Goal: Transaction & Acquisition: Purchase product/service

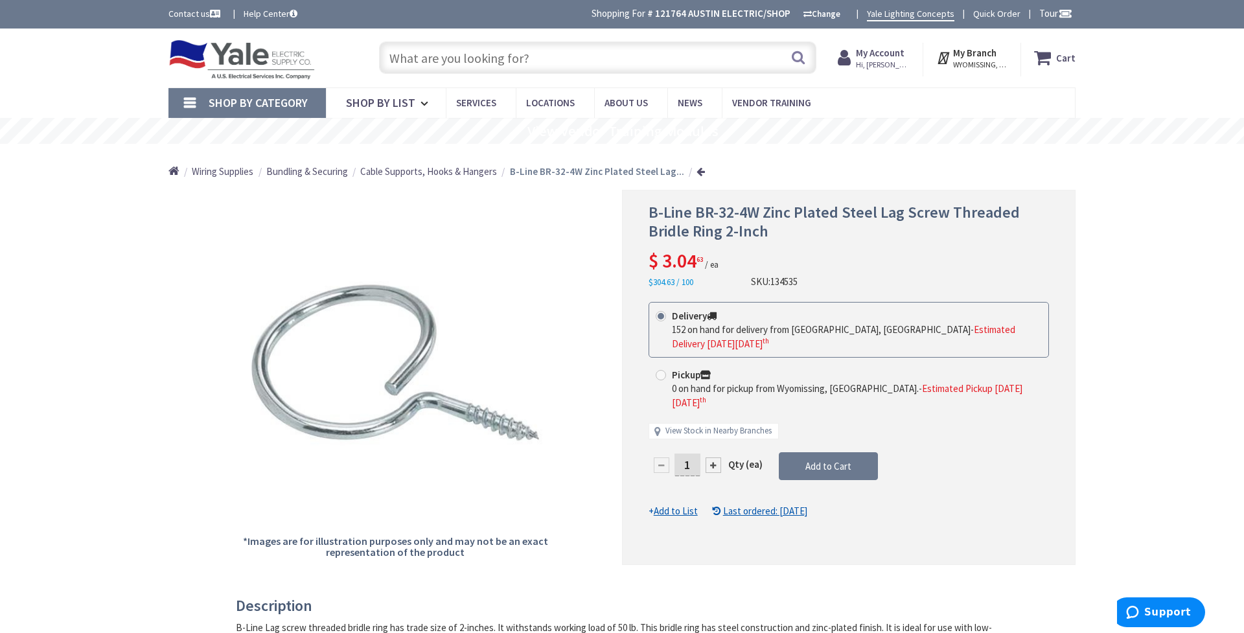
click at [454, 58] on input "text" at bounding box center [597, 57] width 437 height 32
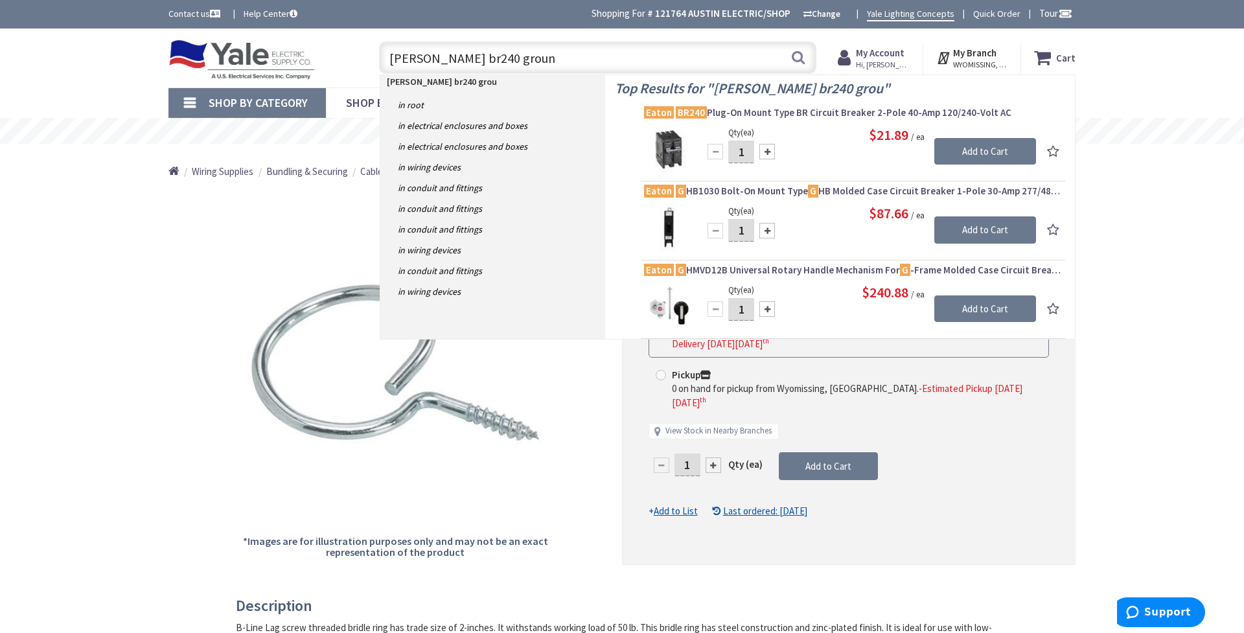
type input "eaton br240 ground"
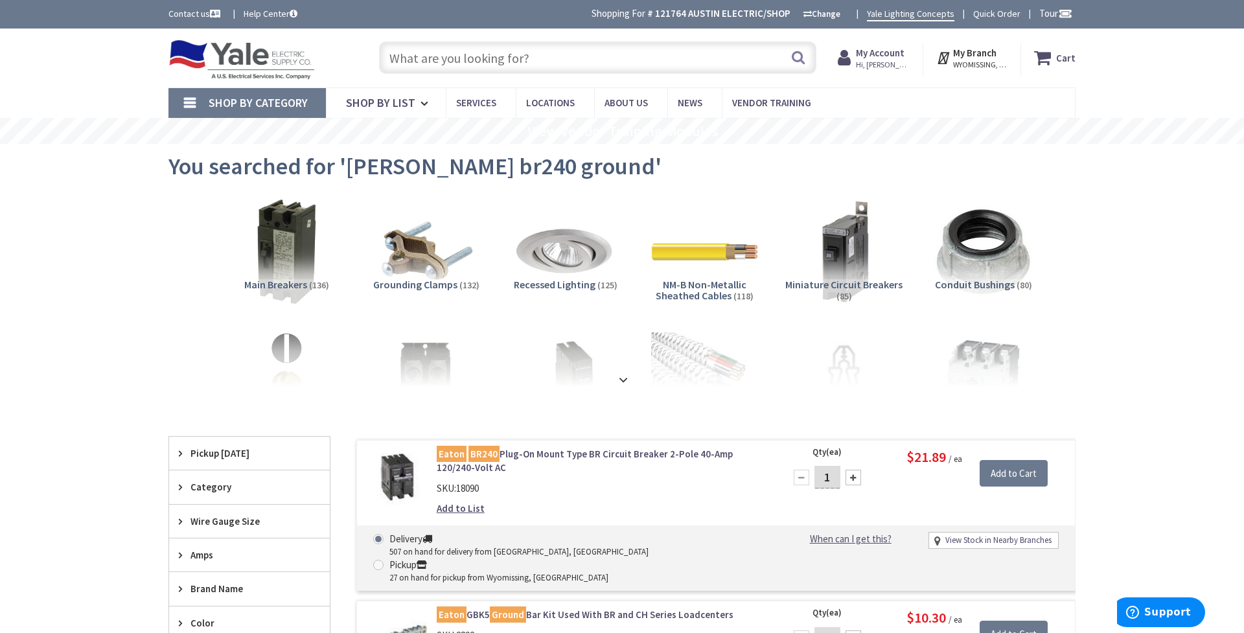
click at [487, 62] on input "text" at bounding box center [597, 57] width 437 height 32
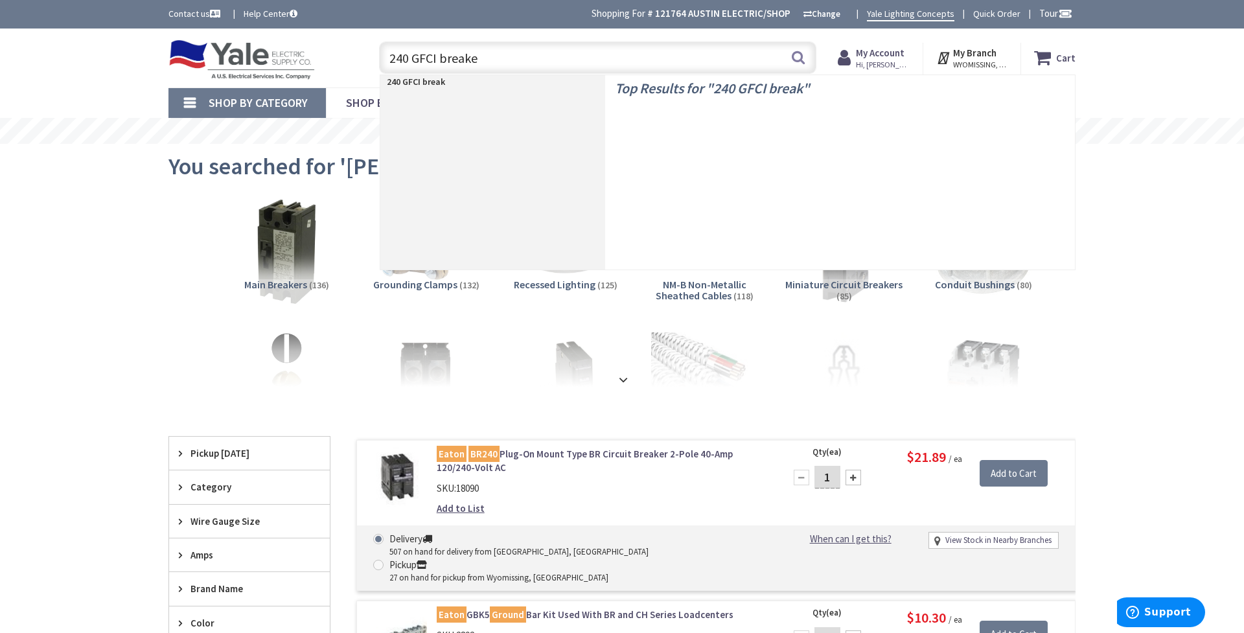
type input "240 GFCI breaker"
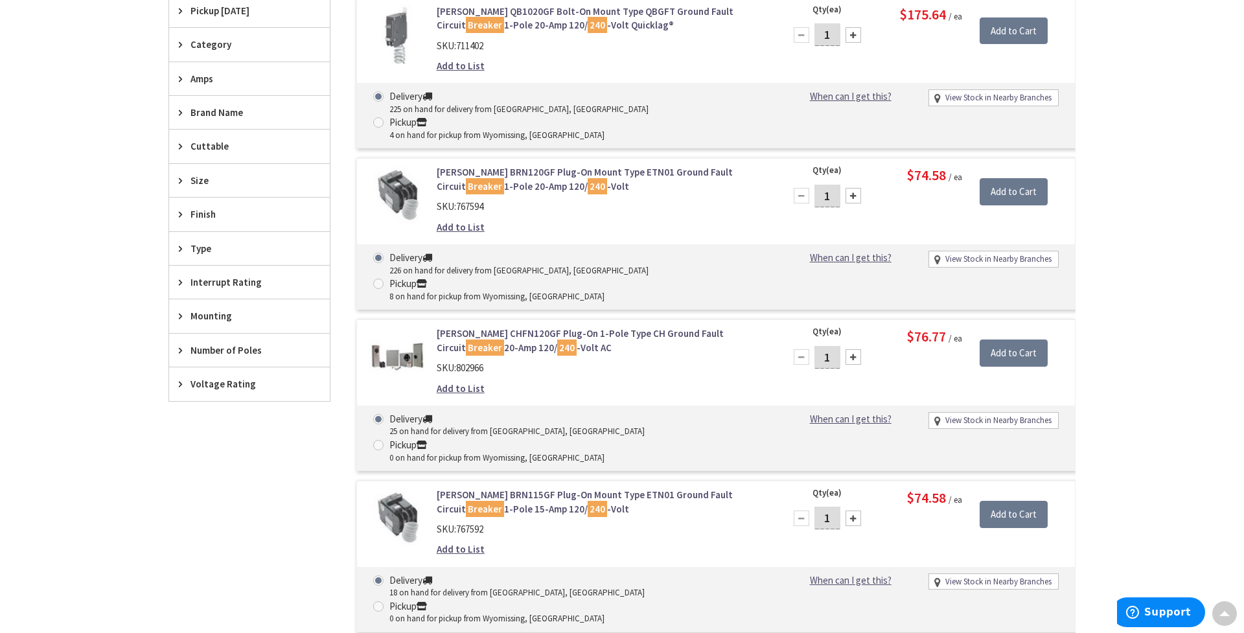
scroll to position [380, 0]
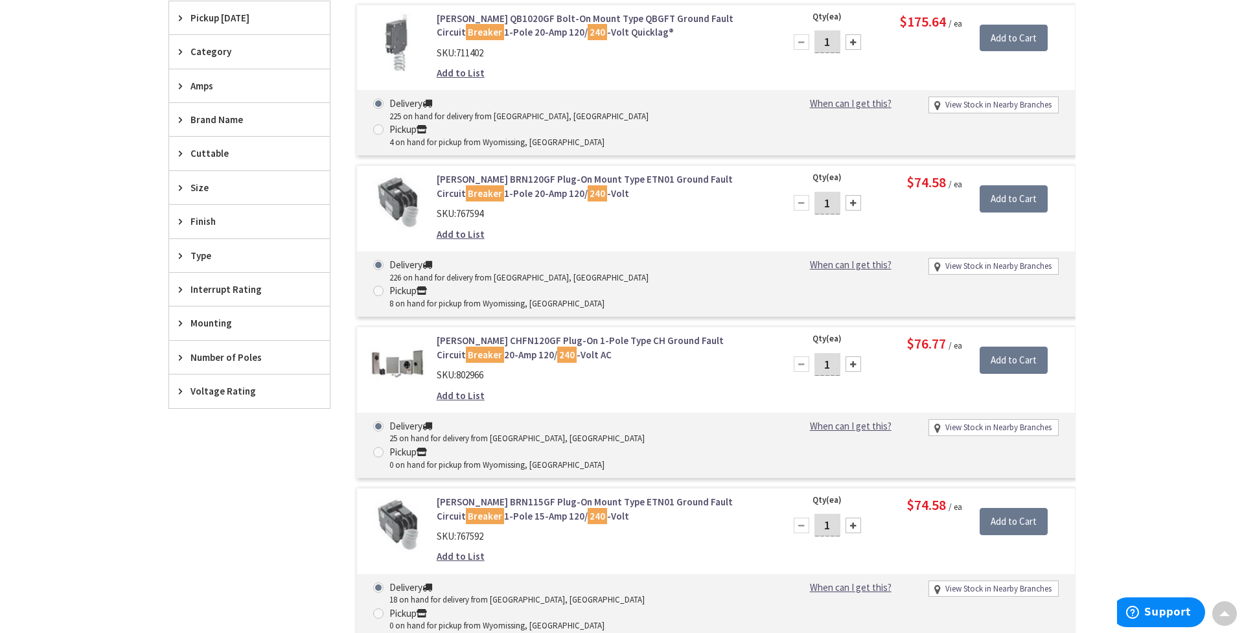
click at [240, 358] on span "Number of Poles" at bounding box center [244, 358] width 106 height 14
click at [183, 421] on span "2" at bounding box center [249, 427] width 161 height 22
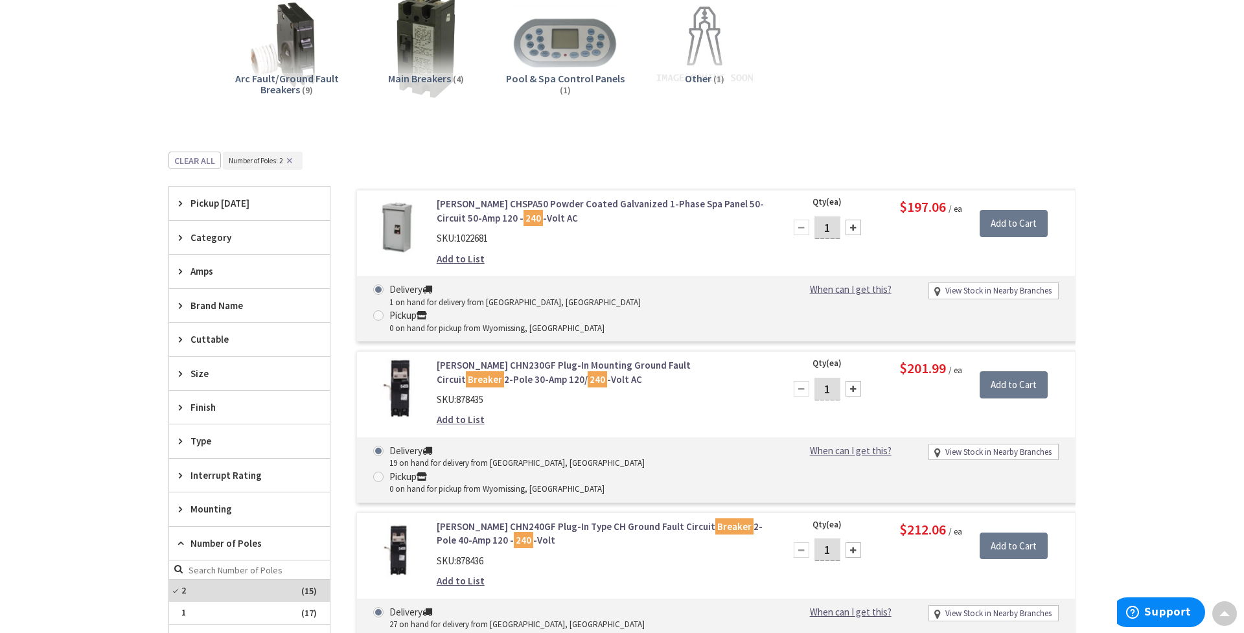
scroll to position [205, 0]
click at [222, 270] on span "Amps" at bounding box center [244, 272] width 106 height 14
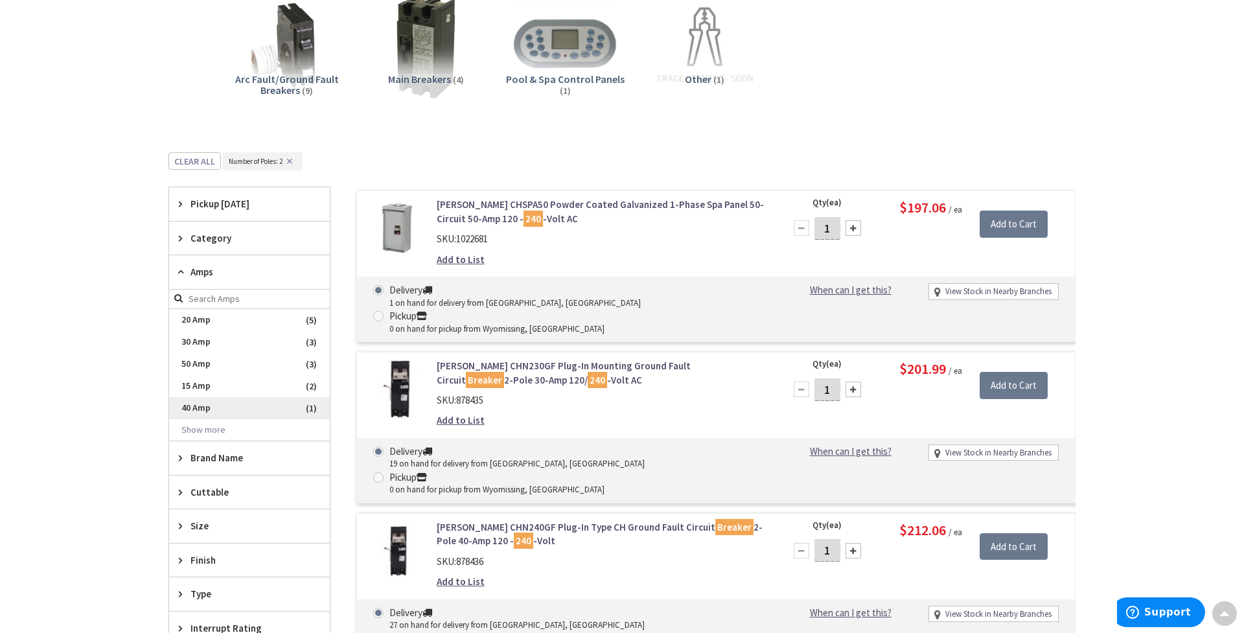
click at [209, 404] on span "40 Amp" at bounding box center [249, 408] width 161 height 22
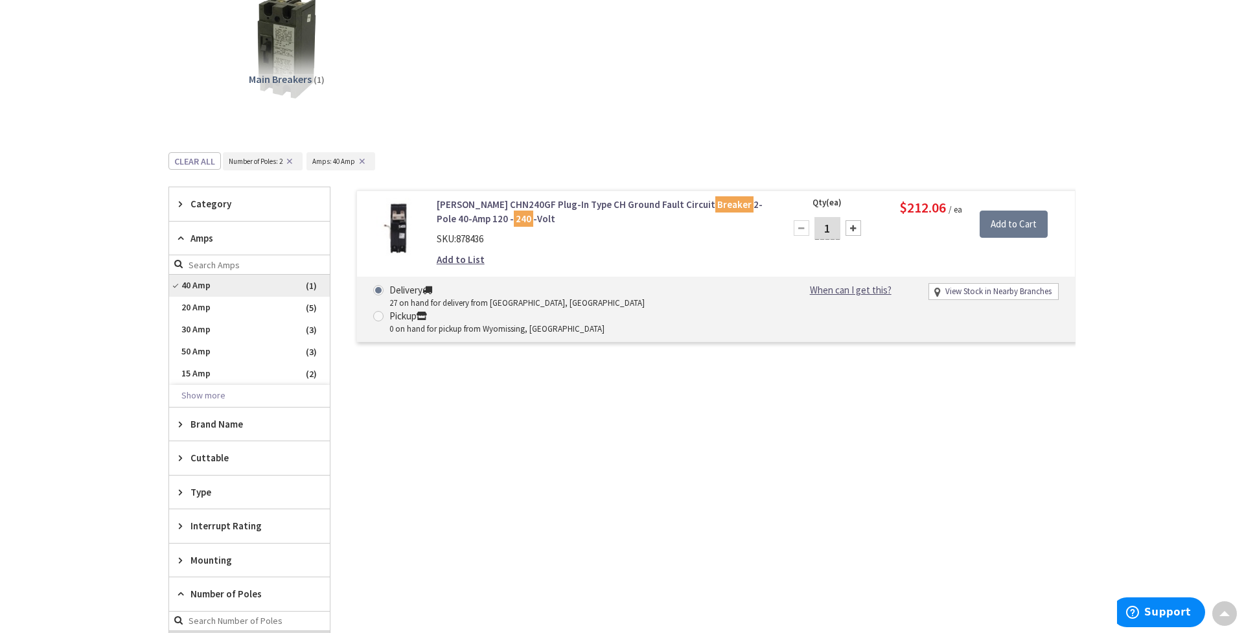
click at [213, 279] on span "40 Amp" at bounding box center [249, 286] width 161 height 22
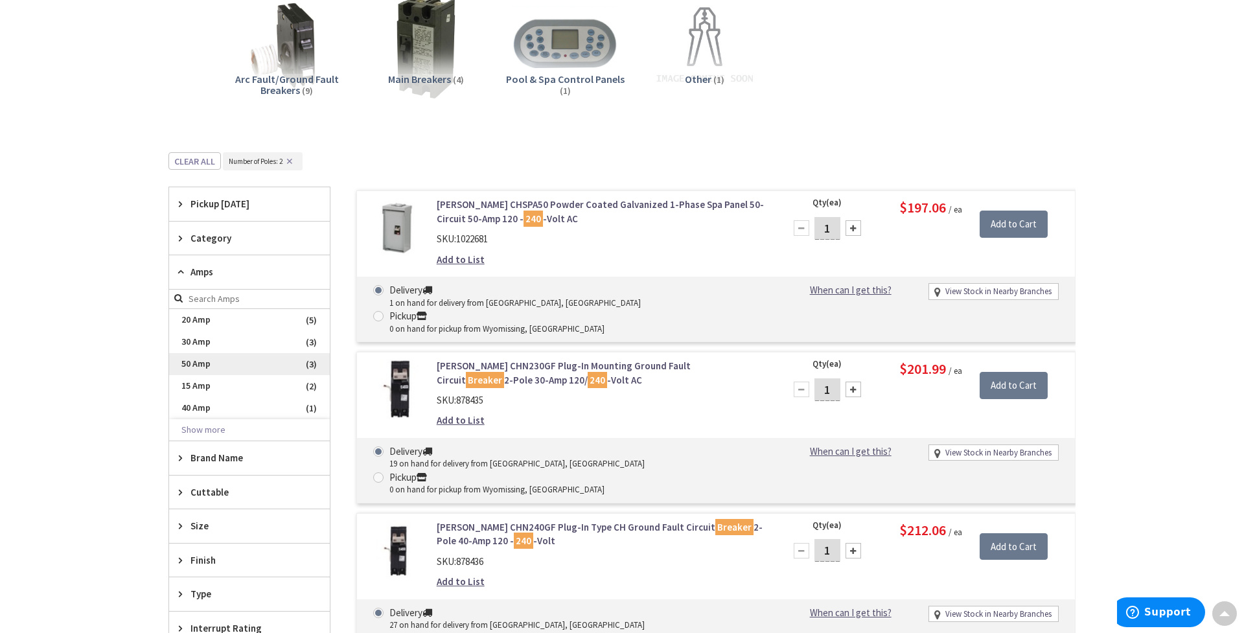
click at [215, 359] on span "50 Amp" at bounding box center [249, 364] width 161 height 22
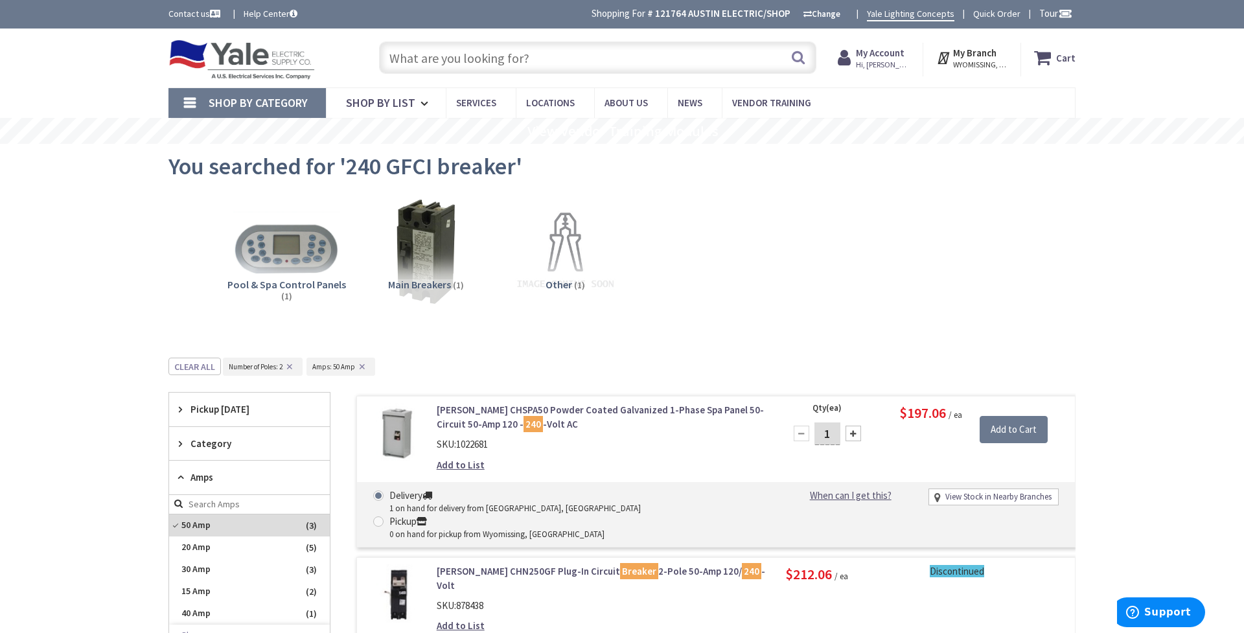
scroll to position [0, 0]
